Goal: Transaction & Acquisition: Purchase product/service

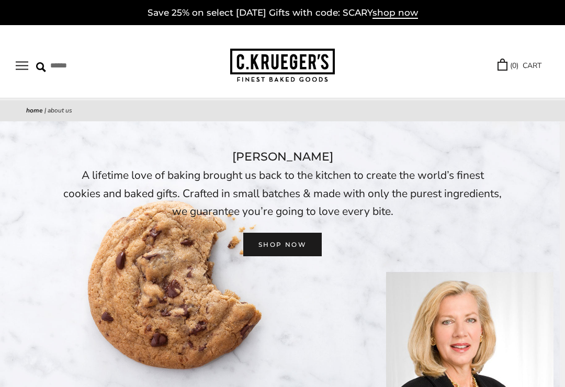
click at [21, 67] on button "Open navigation" at bounding box center [22, 65] width 13 height 9
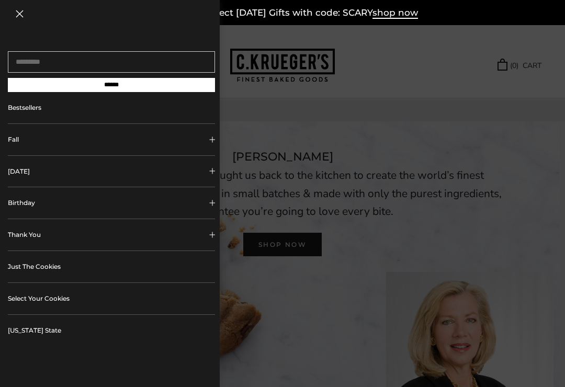
click at [20, 173] on button "[DATE]" at bounding box center [111, 171] width 207 height 31
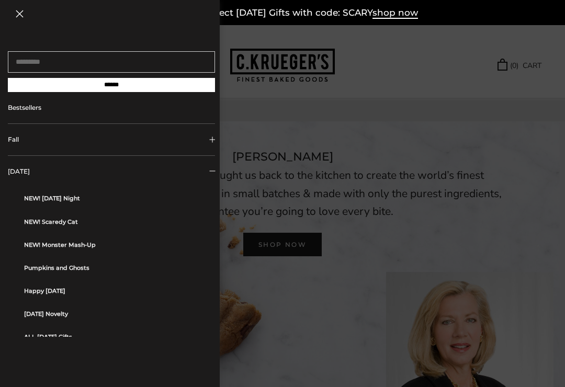
click at [23, 175] on button "[DATE]" at bounding box center [111, 171] width 207 height 31
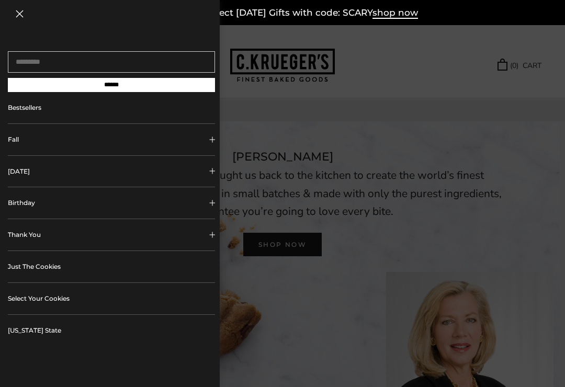
click at [24, 176] on button "[DATE]" at bounding box center [111, 171] width 207 height 31
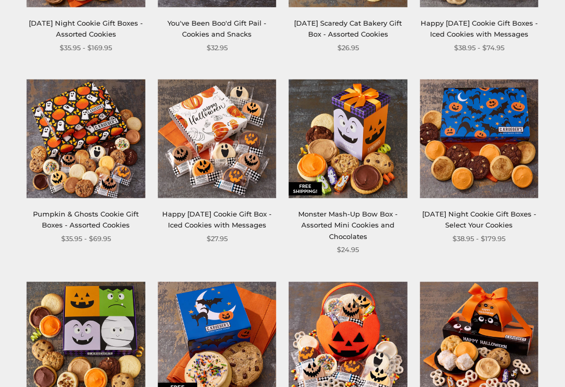
scroll to position [308, 0]
click at [466, 230] on link "Halloween Night Cookie Gift Boxes - Select Your Cookies" at bounding box center [479, 219] width 114 height 19
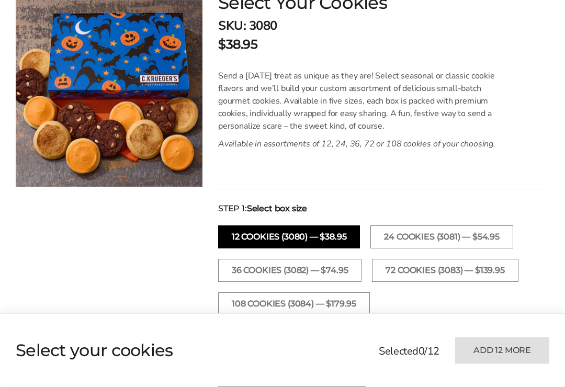
scroll to position [193, 0]
click at [426, 236] on button "24 Cookies (3081) — $54.95" at bounding box center [441, 237] width 142 height 23
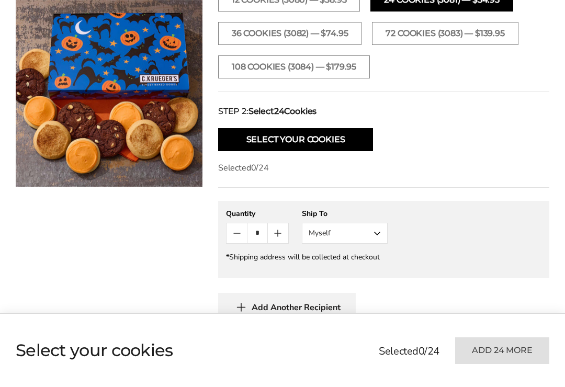
scroll to position [430, 0]
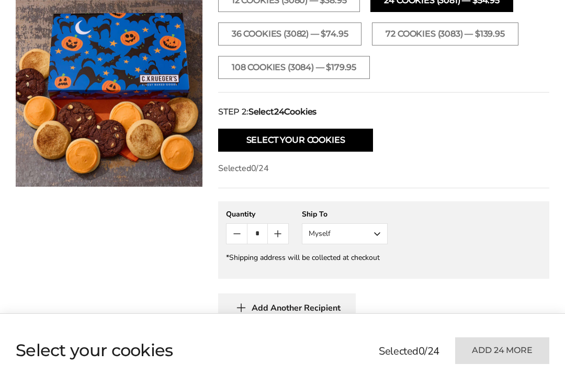
click at [378, 234] on button "Myself" at bounding box center [345, 233] width 86 height 21
click at [321, 273] on button "Other Recipient" at bounding box center [344, 272] width 85 height 19
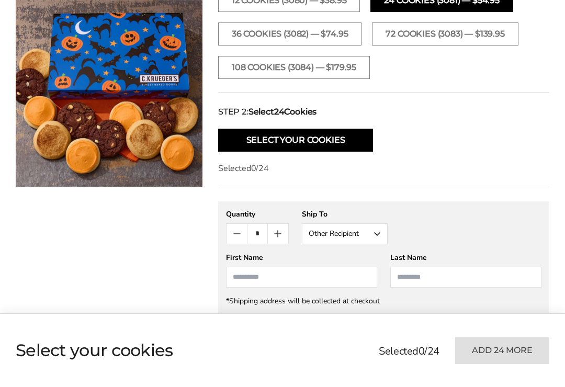
click at [237, 280] on input "First Name" at bounding box center [301, 277] width 151 height 21
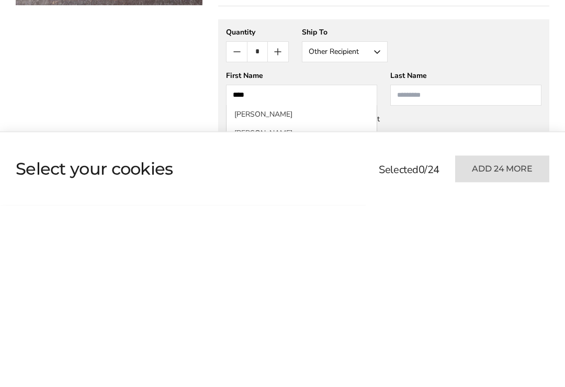
type input "****"
click at [405, 267] on input "Last Name" at bounding box center [465, 277] width 151 height 21
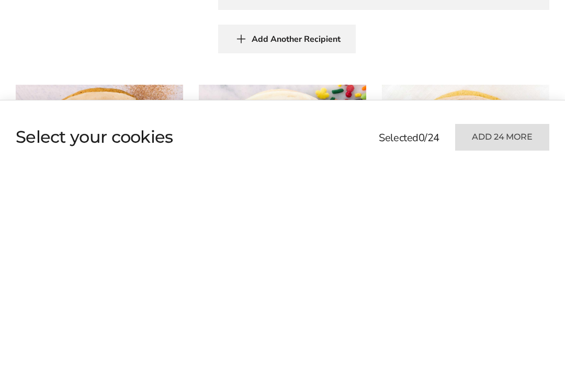
scroll to position [531, 0]
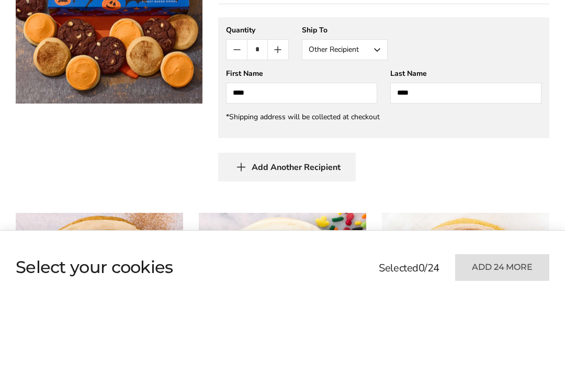
type input "****"
click at [243, 242] on icon "button" at bounding box center [241, 250] width 16 height 16
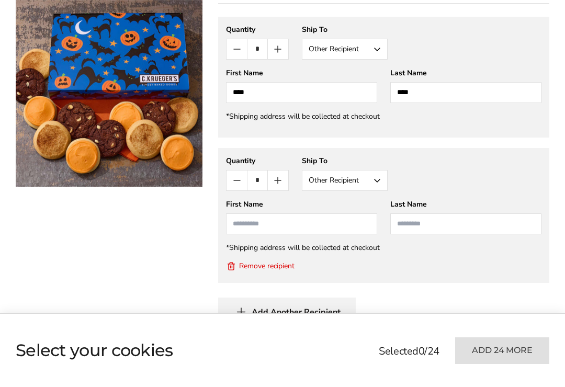
scroll to position [707, 0]
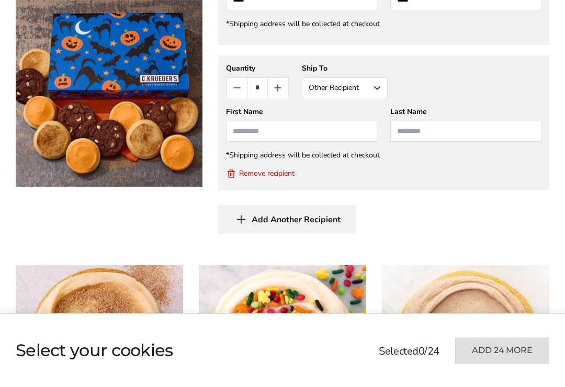
click at [241, 221] on icon "button" at bounding box center [241, 219] width 16 height 16
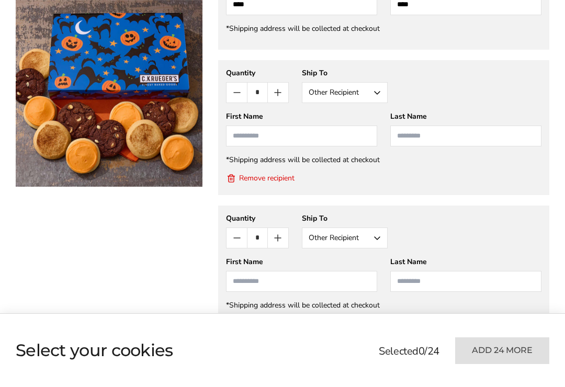
scroll to position [742, 0]
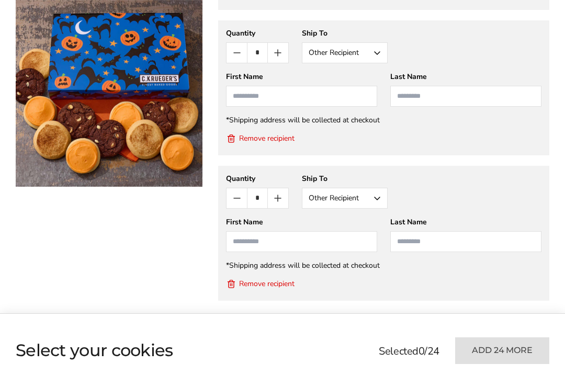
click at [235, 288] on icon "New recipient" at bounding box center [231, 284] width 10 height 10
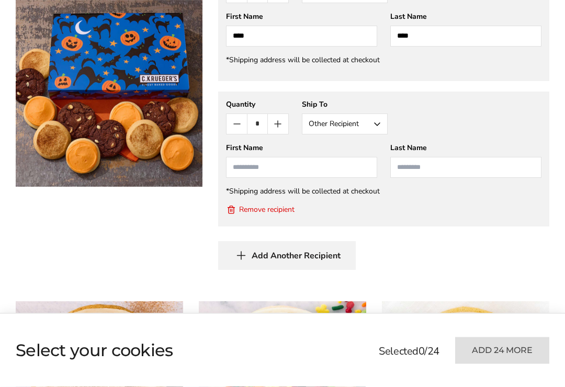
scroll to position [669, 0]
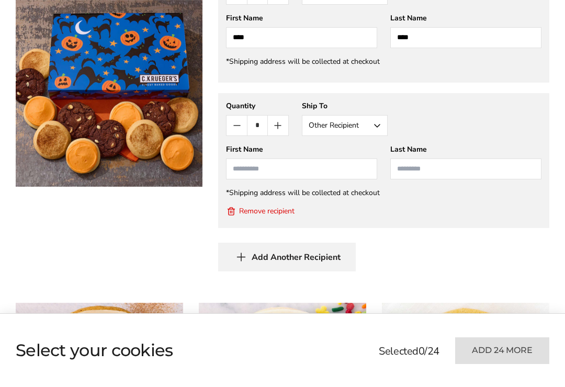
click at [237, 169] on input "First Name" at bounding box center [301, 169] width 151 height 21
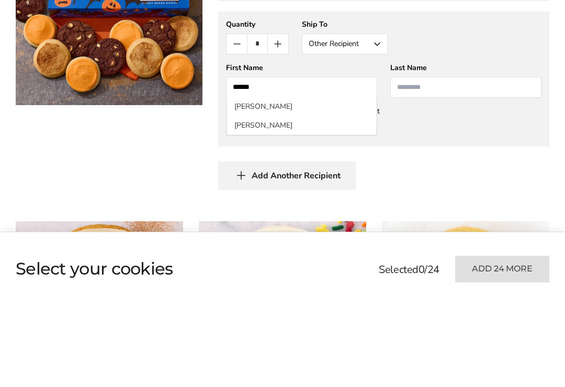
click at [244, 179] on li "[PERSON_NAME]" at bounding box center [302, 188] width 150 height 19
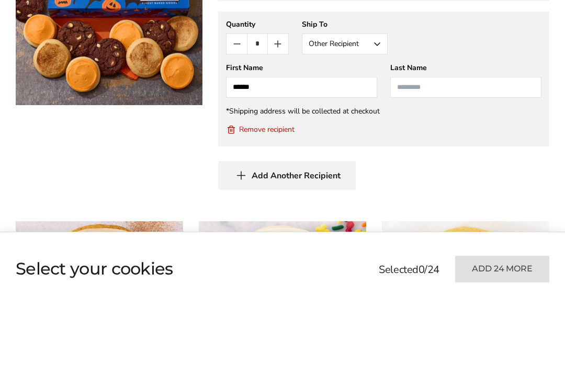
type input "*****"
type input "******"
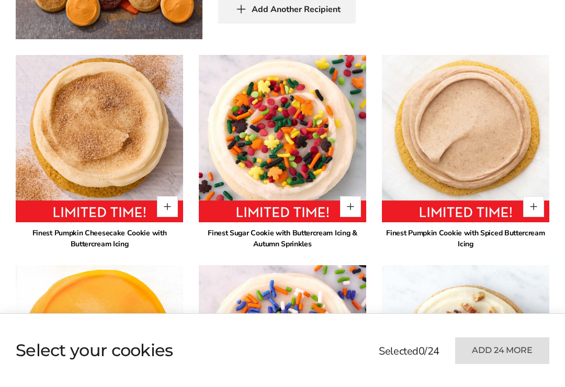
scroll to position [924, 0]
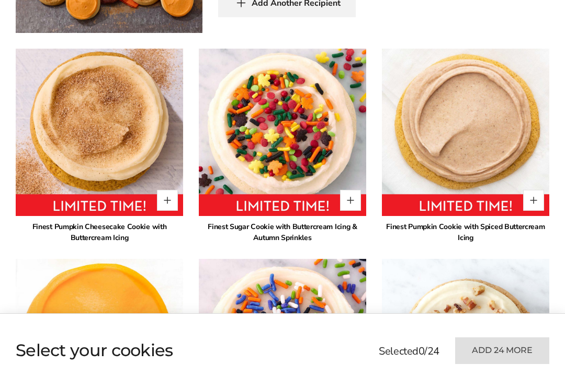
click at [346, 200] on button "Quantity button plus" at bounding box center [350, 200] width 21 height 21
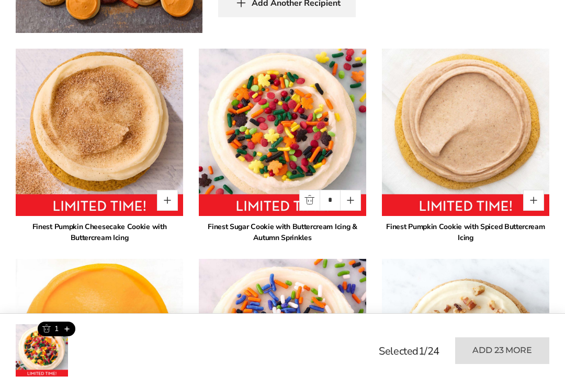
click at [346, 203] on button "Quantity button plus" at bounding box center [350, 200] width 21 height 21
click at [355, 207] on button "Quantity button plus" at bounding box center [350, 200] width 21 height 21
click at [351, 204] on button "Quantity button plus" at bounding box center [350, 200] width 21 height 21
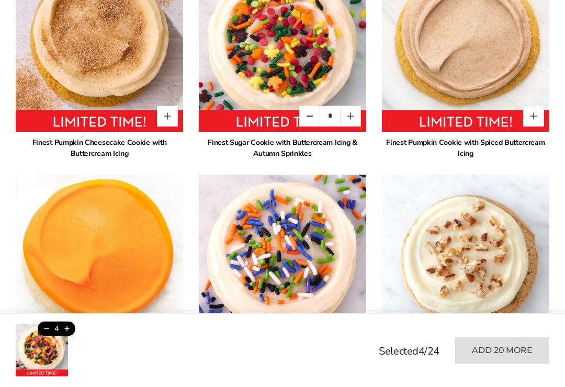
scroll to position [1008, 0]
click at [306, 115] on button "Quantity button minus" at bounding box center [309, 116] width 21 height 21
click at [302, 114] on button "Quantity button minus" at bounding box center [309, 116] width 21 height 21
click at [302, 113] on button "Quantity button minus" at bounding box center [309, 116] width 21 height 21
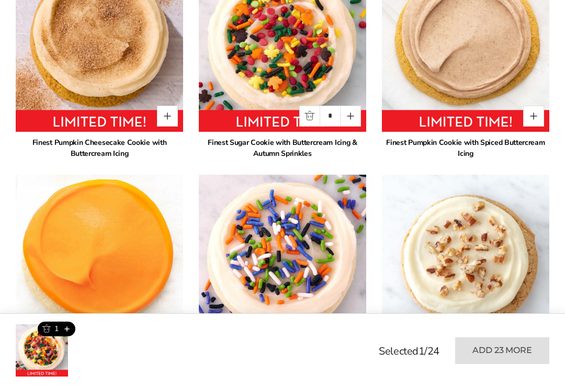
type input "*"
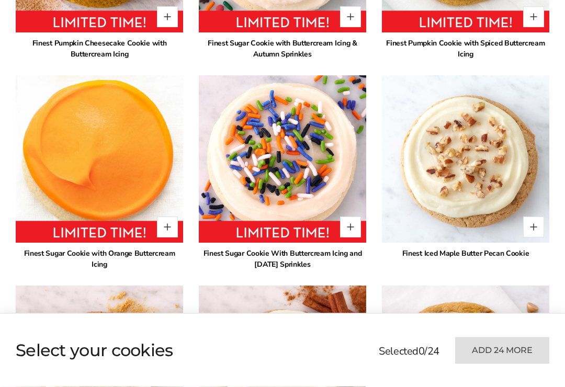
scroll to position [1107, 0]
click at [346, 228] on button "Quantity button plus" at bounding box center [350, 227] width 21 height 21
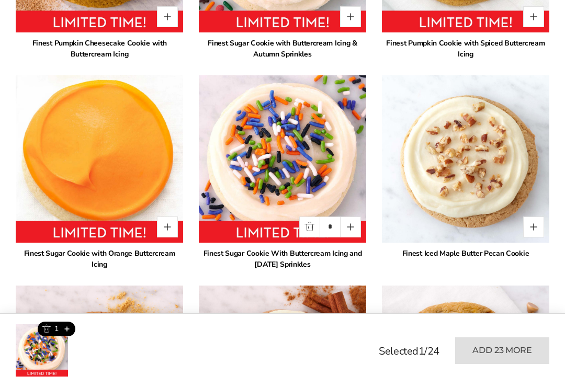
click at [352, 228] on button "Quantity button plus" at bounding box center [350, 227] width 21 height 21
click at [351, 227] on button "Quantity button plus" at bounding box center [350, 227] width 21 height 21
click at [347, 230] on button "Quantity button plus" at bounding box center [350, 227] width 21 height 21
click at [350, 226] on button "Quantity button plus" at bounding box center [350, 227] width 21 height 21
click at [307, 227] on button "Quantity button minus" at bounding box center [309, 227] width 21 height 21
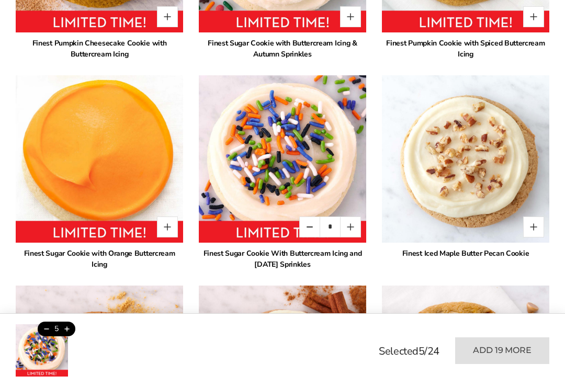
type input "*"
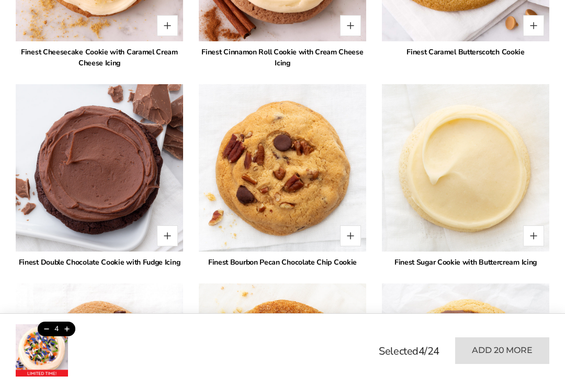
scroll to position [1524, 0]
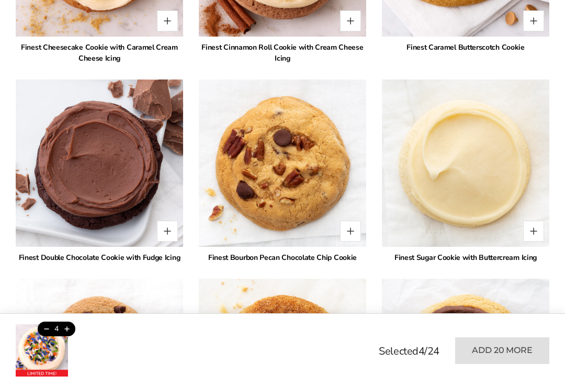
click at [161, 231] on button "Quantity button plus" at bounding box center [167, 231] width 21 height 21
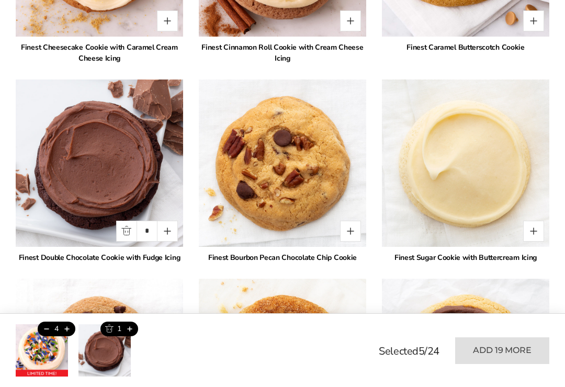
click at [166, 230] on button "Quantity button plus" at bounding box center [167, 231] width 21 height 21
click at [167, 232] on button "Quantity button plus" at bounding box center [167, 231] width 21 height 21
click at [169, 232] on button "Quantity button plus" at bounding box center [167, 231] width 21 height 21
type input "*"
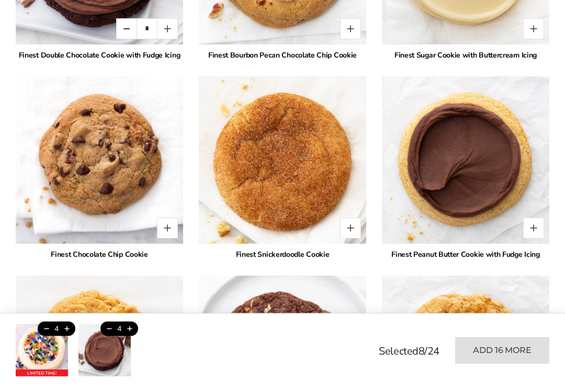
click at [532, 229] on button "Quantity button plus" at bounding box center [533, 228] width 21 height 21
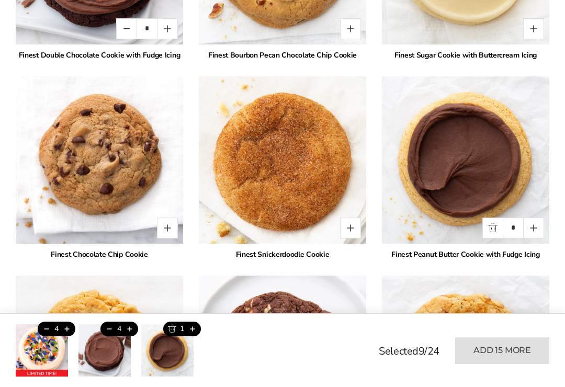
click at [532, 232] on button "Quantity button plus" at bounding box center [533, 228] width 21 height 21
click at [540, 231] on button "Quantity button plus" at bounding box center [533, 228] width 21 height 21
click at [532, 230] on button "Quantity button plus" at bounding box center [533, 228] width 21 height 21
type input "*"
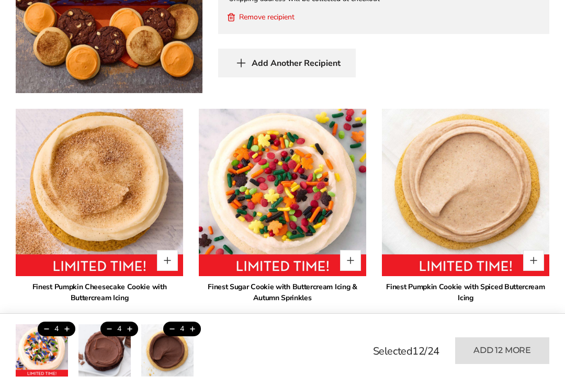
scroll to position [870, 0]
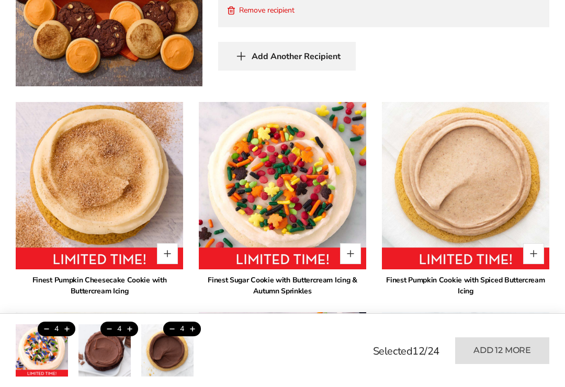
click at [168, 255] on button "Quantity button plus" at bounding box center [167, 253] width 21 height 21
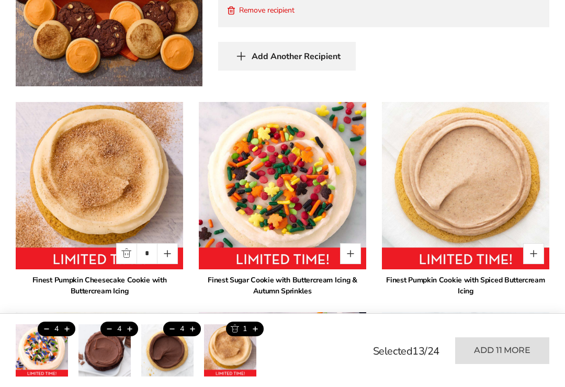
click at [166, 254] on button "Quantity button plus" at bounding box center [167, 253] width 21 height 21
click at [169, 258] on button "Quantity button plus" at bounding box center [167, 253] width 21 height 21
click at [172, 256] on button "Quantity button plus" at bounding box center [167, 253] width 21 height 21
type input "*"
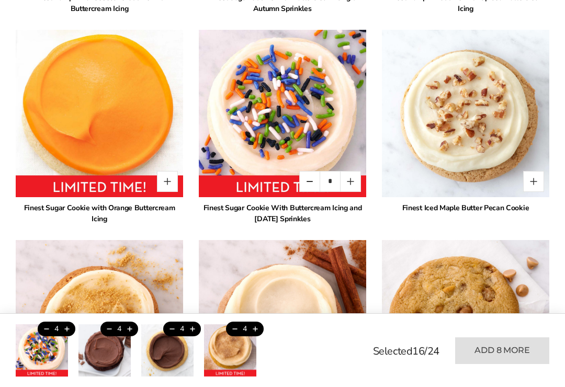
scroll to position [1150, 0]
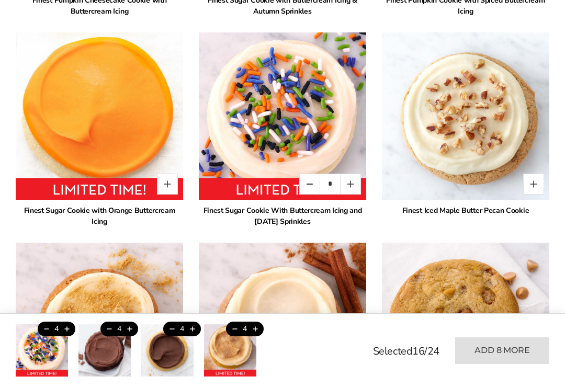
click at [168, 336] on button "Trash this product" at bounding box center [171, 329] width 17 height 15
click at [167, 336] on button "Trash this product" at bounding box center [171, 329] width 17 height 15
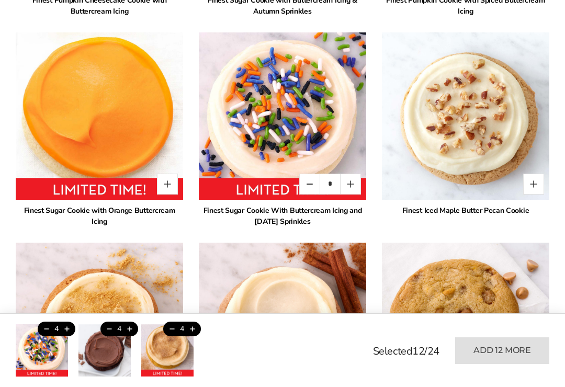
type input "*"
click at [166, 184] on button "Quantity button plus" at bounding box center [167, 184] width 21 height 21
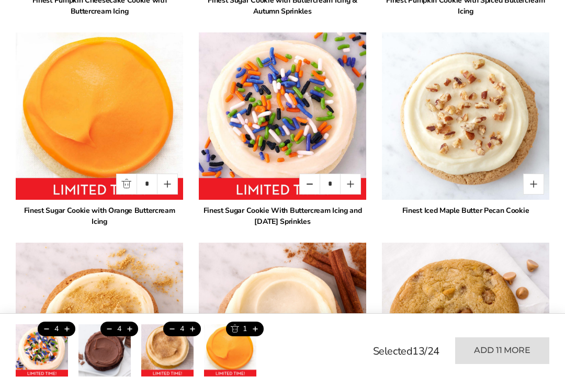
click at [166, 184] on button "Quantity button plus" at bounding box center [167, 184] width 21 height 21
click at [170, 184] on button "Quantity button plus" at bounding box center [167, 184] width 21 height 21
click at [168, 185] on button "Quantity button plus" at bounding box center [167, 184] width 21 height 21
type input "*"
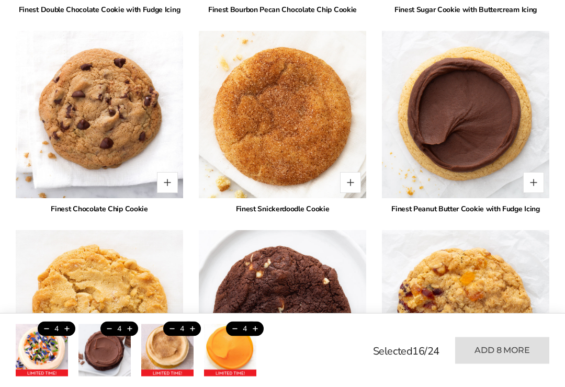
scroll to position [1772, 0]
click at [541, 184] on button "Quantity button plus" at bounding box center [533, 182] width 21 height 21
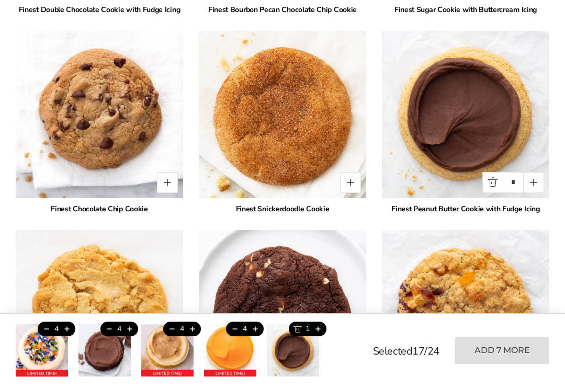
click at [531, 184] on button "Quantity button plus" at bounding box center [533, 182] width 21 height 21
click at [537, 185] on button "Quantity button plus" at bounding box center [533, 182] width 21 height 21
click at [536, 183] on button "Quantity button plus" at bounding box center [533, 182] width 21 height 21
type input "*"
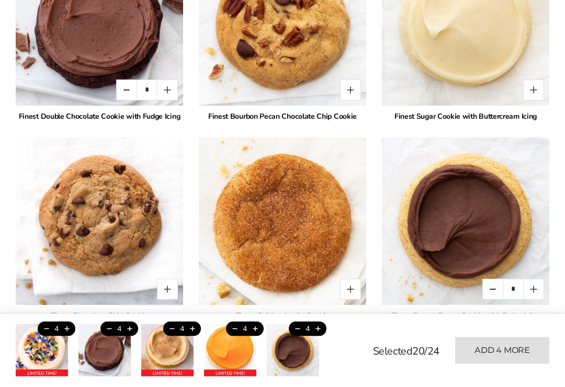
scroll to position [1667, 0]
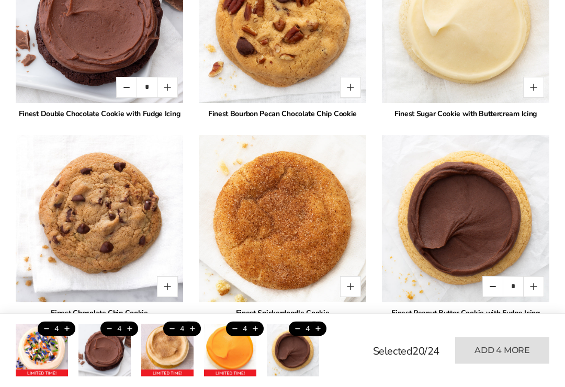
click at [355, 284] on button "Quantity button plus" at bounding box center [350, 287] width 21 height 21
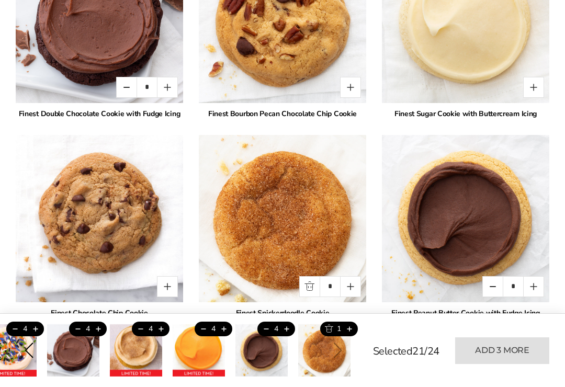
click at [349, 284] on button "Quantity button plus" at bounding box center [350, 286] width 21 height 21
click at [350, 288] on button "Quantity button plus" at bounding box center [350, 286] width 21 height 21
click at [348, 289] on button "Quantity button plus" at bounding box center [350, 286] width 21 height 21
type input "*"
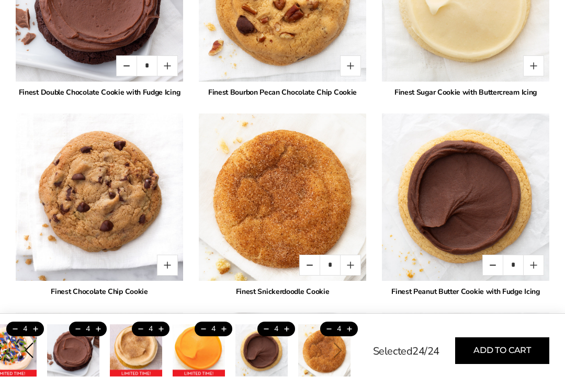
scroll to position [1688, 0]
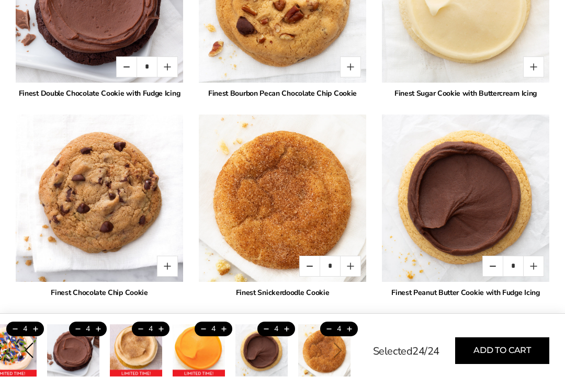
click at [499, 364] on button "Add to cart" at bounding box center [502, 351] width 94 height 27
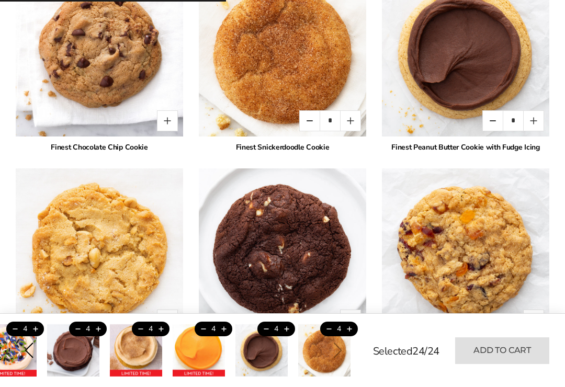
type input "*"
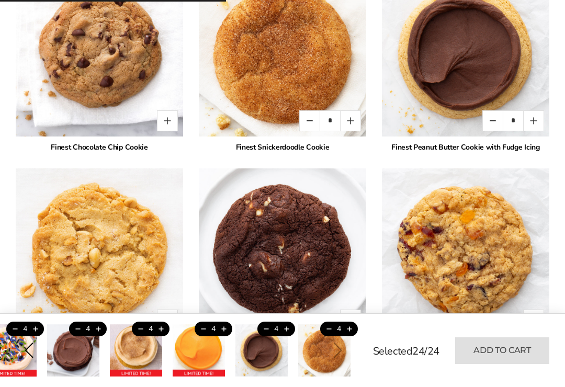
type input "*"
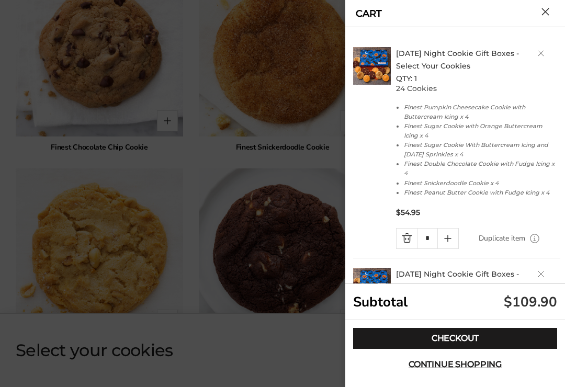
click at [455, 349] on link "Checkout" at bounding box center [455, 338] width 204 height 21
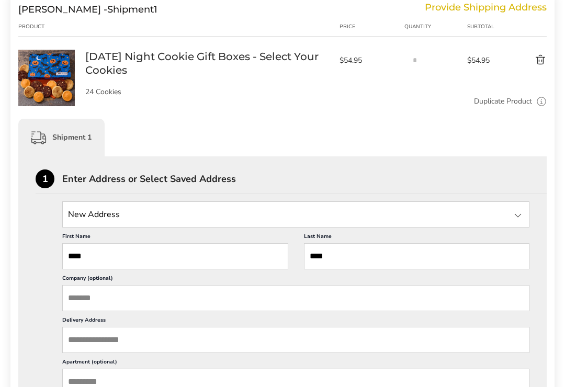
scroll to position [150, 0]
click at [73, 215] on input "State" at bounding box center [295, 214] width 467 height 26
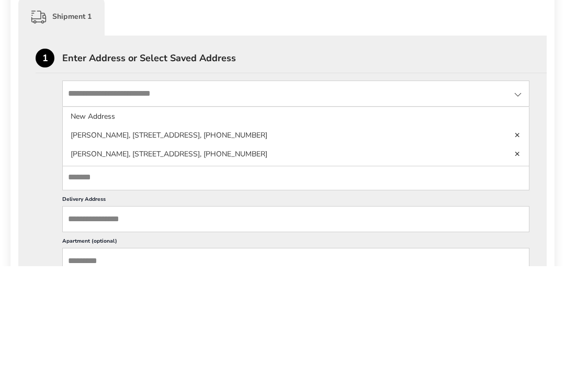
click at [130, 266] on li "[PERSON_NAME], [STREET_ADDRESS], [PHONE_NUMBER]" at bounding box center [296, 275] width 466 height 19
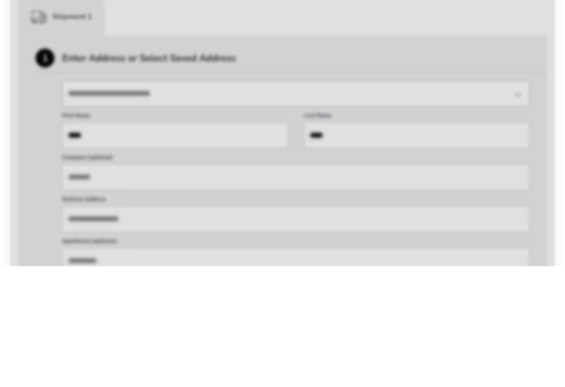
scroll to position [271, 0]
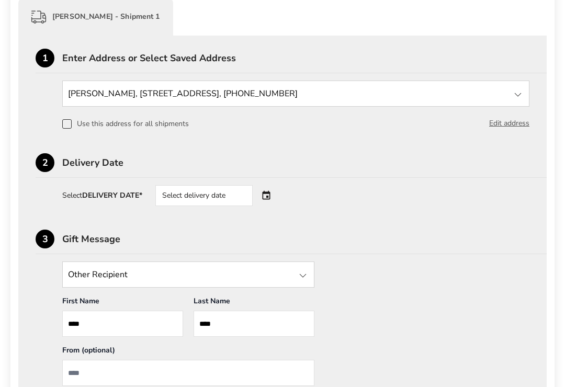
click at [188, 194] on div "Select delivery date" at bounding box center [203, 195] width 97 height 21
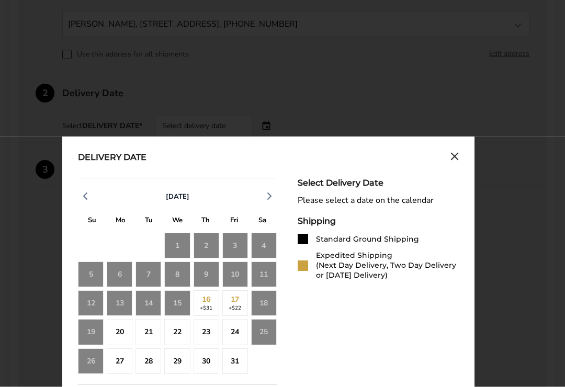
scroll to position [341, 0]
click at [118, 330] on div "20" at bounding box center [120, 332] width 26 height 26
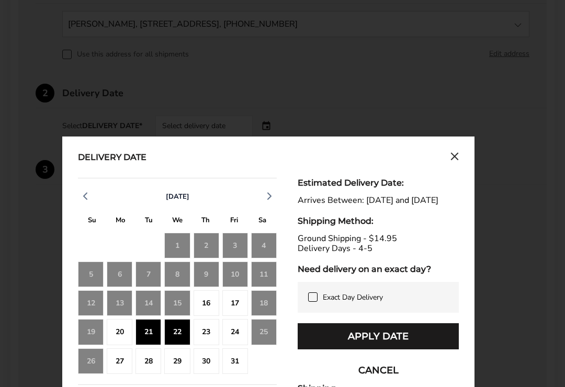
click at [355, 344] on button "Apply Date" at bounding box center [378, 336] width 161 height 26
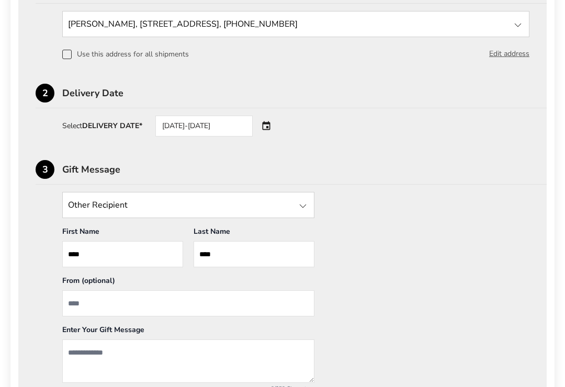
click at [86, 204] on input "State" at bounding box center [188, 205] width 252 height 26
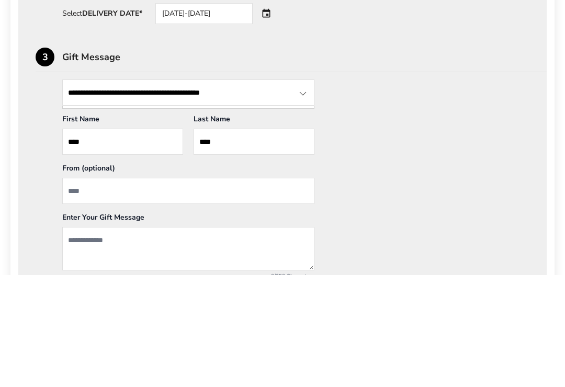
click at [145, 192] on input "**********" at bounding box center [188, 205] width 252 height 26
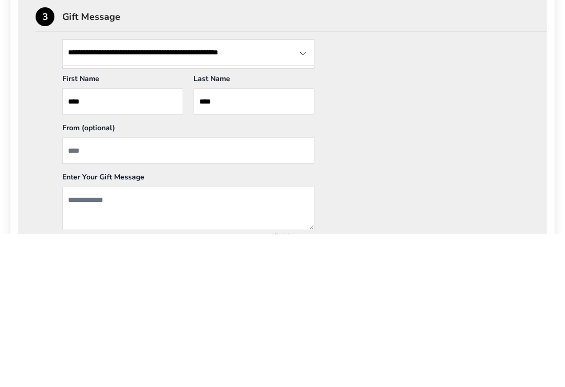
type input "**********"
click at [302, 200] on div at bounding box center [303, 206] width 13 height 13
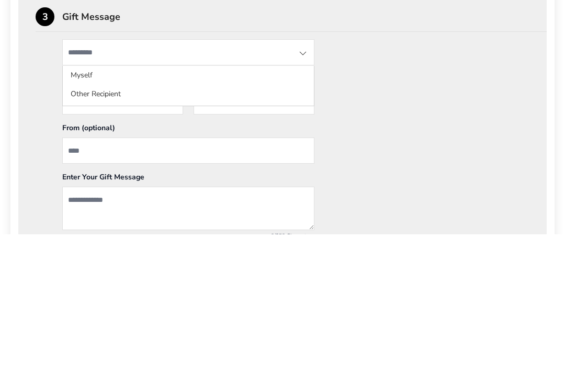
scroll to position [493, 0]
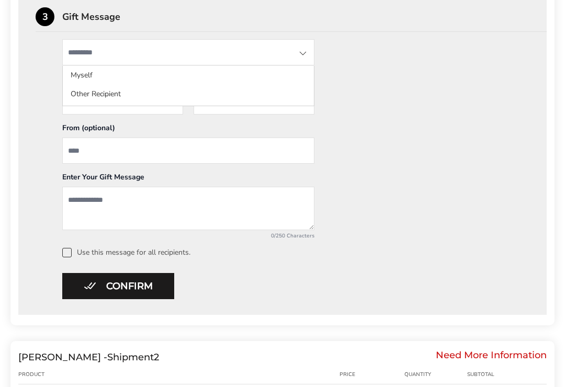
click at [83, 95] on li "Other Recipient" at bounding box center [188, 94] width 251 height 19
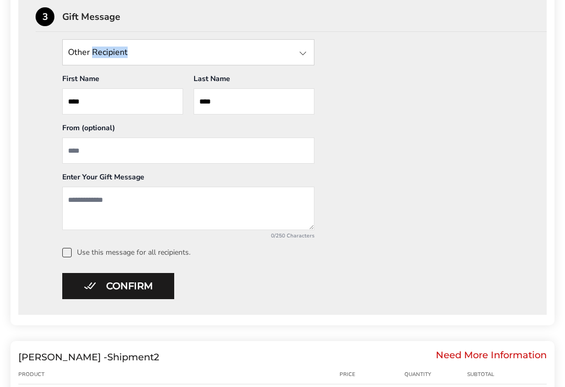
click at [19, 70] on div "1 Enter Address or Select Saved Address [PERSON_NAME], [STREET_ADDRESS], [PHONE…" at bounding box center [282, 63] width 529 height 501
click at [38, 128] on div "Other Recipient Myself Other Recipient First Name * Enter recipient name **** L…" at bounding box center [283, 148] width 494 height 218
click at [69, 151] on input "From" at bounding box center [188, 151] width 252 height 26
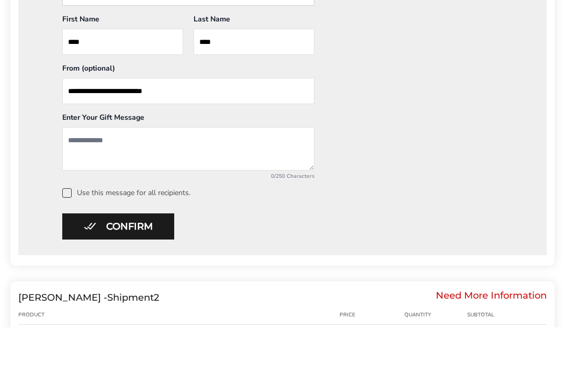
type input "**********"
click at [83, 187] on textarea "Add a message" at bounding box center [188, 208] width 252 height 43
type textarea "*"
type textarea "**********"
click at [69, 138] on input "**********" at bounding box center [188, 151] width 252 height 26
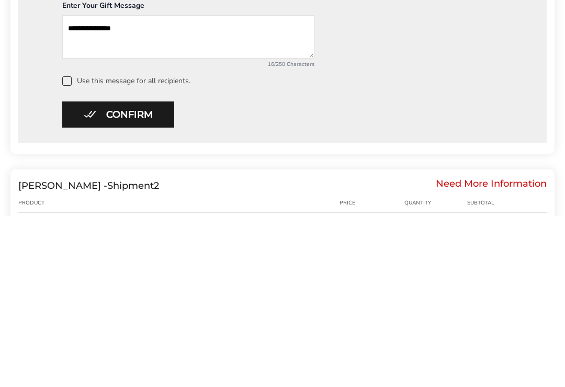
type input "**********"
click at [62, 248] on span at bounding box center [66, 252] width 9 height 9
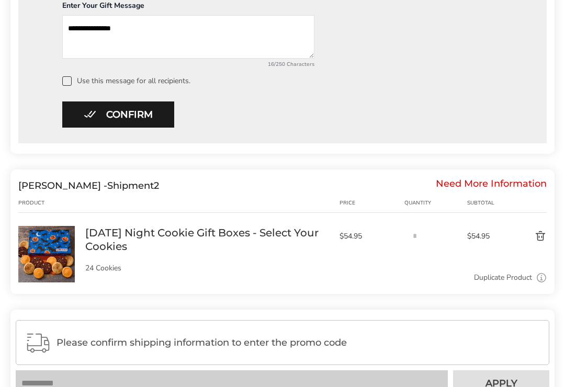
click at [97, 115] on button "Confirm" at bounding box center [118, 115] width 112 height 26
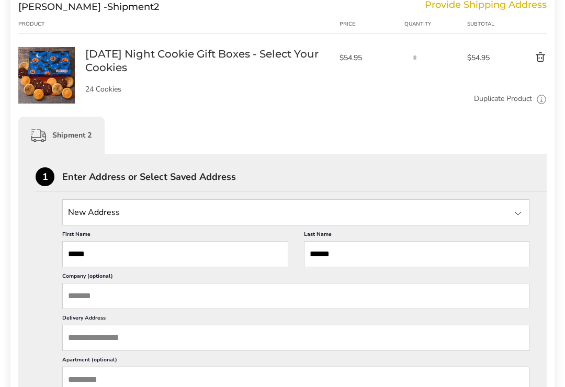
scroll to position [387, 0]
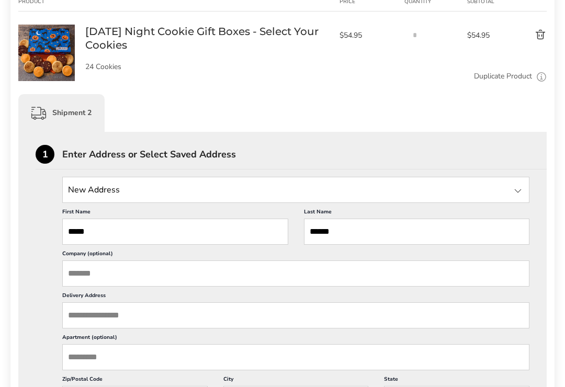
click at [517, 190] on div at bounding box center [518, 191] width 13 height 13
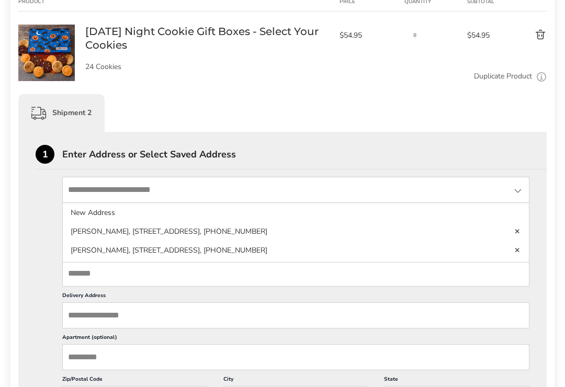
click at [86, 228] on li "[PERSON_NAME], [STREET_ADDRESS], [PHONE_NUMBER]" at bounding box center [296, 231] width 466 height 19
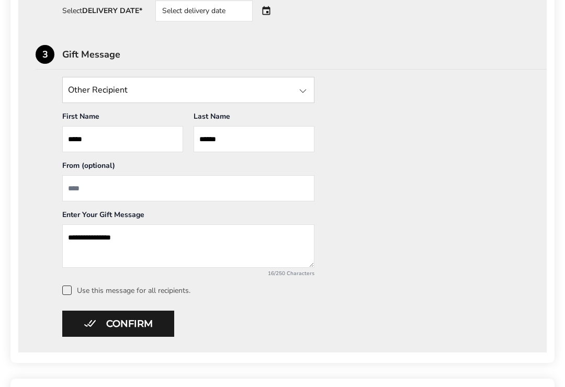
scroll to position [666, 0]
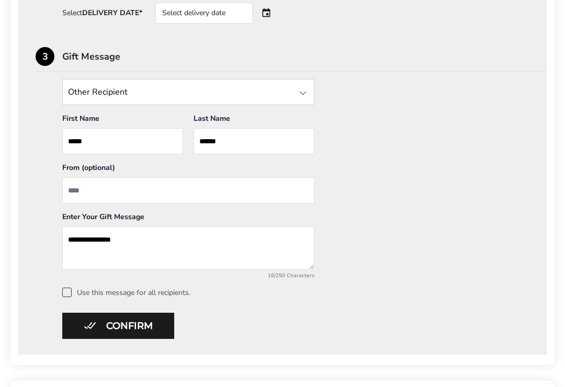
click at [93, 195] on input "From" at bounding box center [188, 190] width 252 height 26
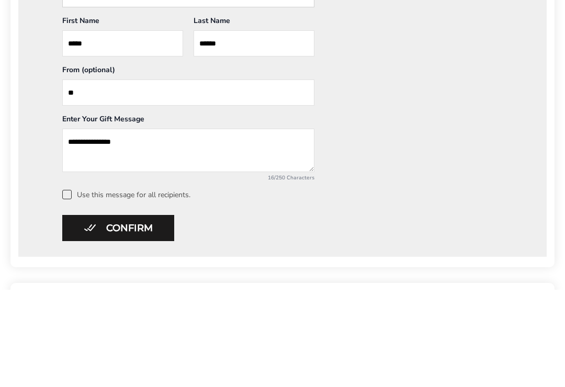
type input "*"
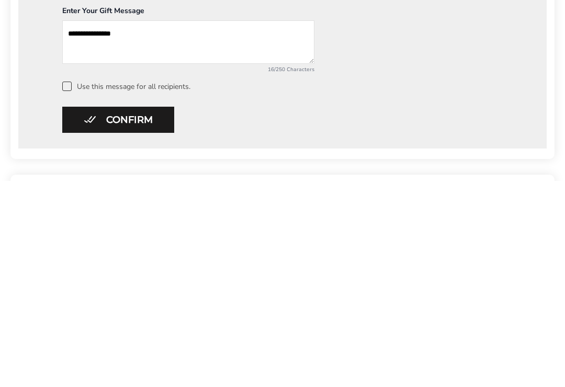
type input "**********"
click at [63, 288] on span at bounding box center [66, 292] width 9 height 9
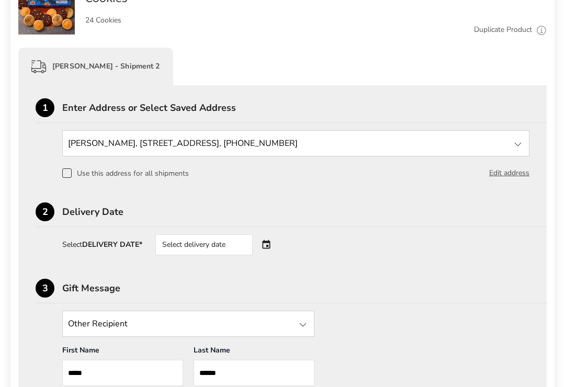
scroll to position [434, 0]
click at [260, 246] on div "Select delivery date" at bounding box center [218, 244] width 127 height 21
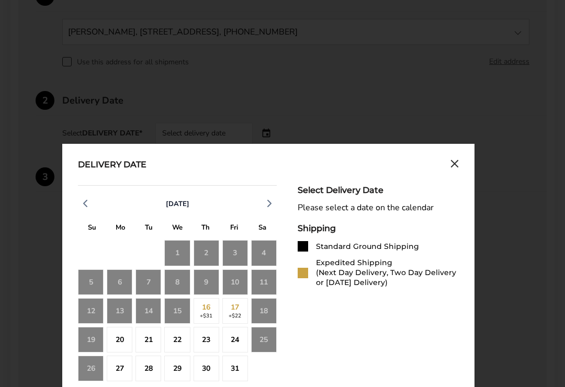
scroll to position [547, 0]
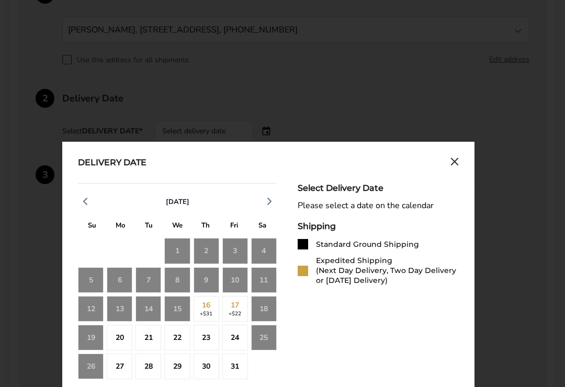
click at [119, 338] on div "20" at bounding box center [120, 338] width 26 height 26
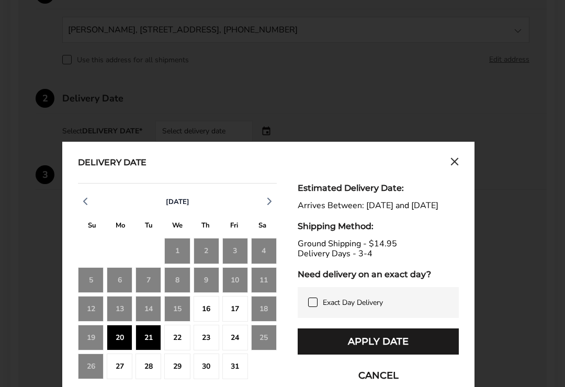
click at [350, 349] on button "Apply Date" at bounding box center [378, 342] width 161 height 26
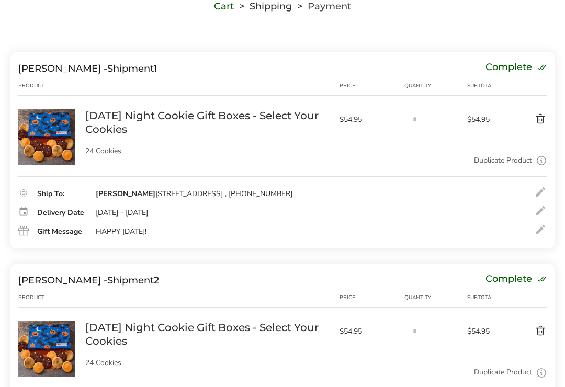
scroll to position [91, 0]
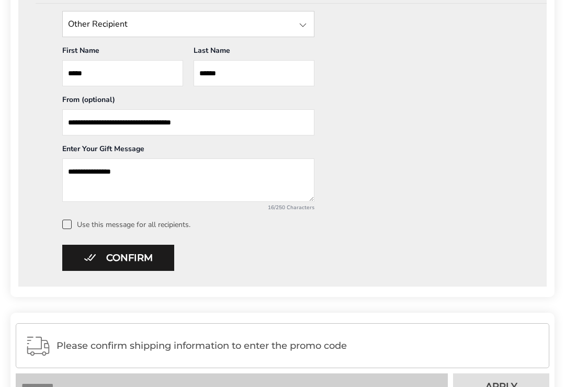
click at [113, 258] on button "Confirm" at bounding box center [118, 258] width 112 height 26
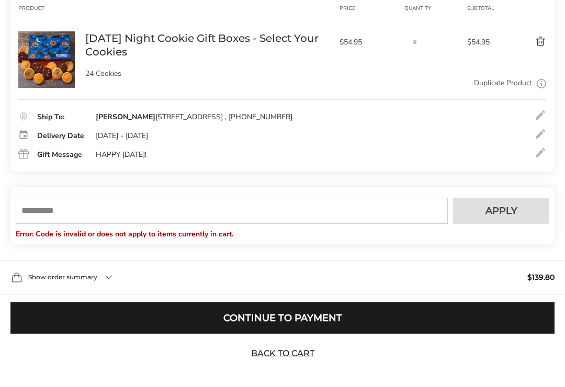
click at [252, 319] on button "Continue to Payment" at bounding box center [282, 317] width 544 height 31
